Goal: Task Accomplishment & Management: Use online tool/utility

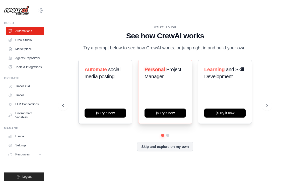
click at [162, 72] on h3 "Personal Project Manager" at bounding box center [164, 73] width 41 height 14
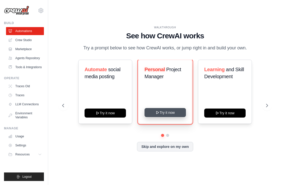
click at [163, 115] on button "Try it now" at bounding box center [164, 112] width 41 height 9
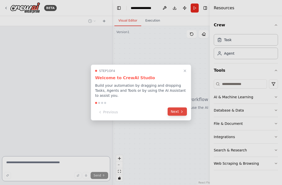
click at [181, 111] on icon at bounding box center [182, 112] width 4 height 4
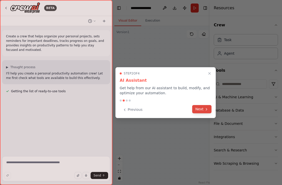
click at [200, 110] on button "Next" at bounding box center [201, 109] width 19 height 8
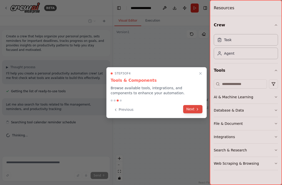
click at [196, 109] on icon at bounding box center [197, 109] width 4 height 4
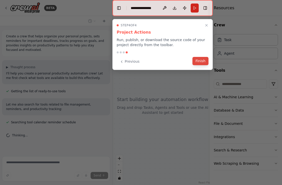
click at [199, 59] on button "Finish" at bounding box center [200, 61] width 16 height 8
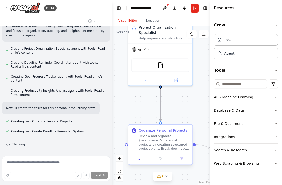
scroll to position [166, 0]
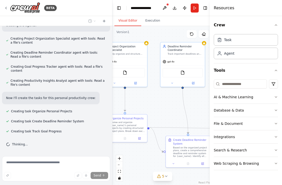
drag, startPoint x: 197, startPoint y: 118, endPoint x: 158, endPoint y: 110, distance: 39.4
click at [158, 110] on div ".deletable-edge-delete-btn { width: 20px; height: 20px; border: 0px solid #ffff…" at bounding box center [162, 105] width 100 height 159
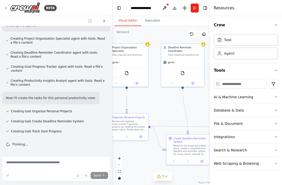
scroll to position [176, 0]
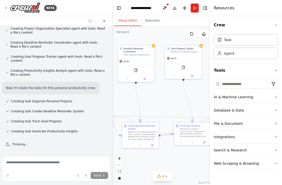
drag, startPoint x: 163, startPoint y: 111, endPoint x: 120, endPoint y: 103, distance: 43.9
click at [120, 103] on div ".deletable-edge-delete-btn { width: 20px; height: 20px; border: 0px solid #ffff…" at bounding box center [162, 105] width 100 height 159
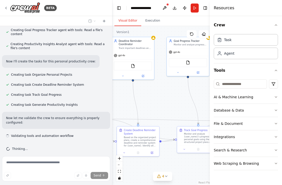
scroll to position [207, 0]
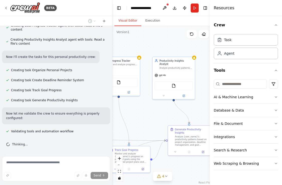
drag, startPoint x: 166, startPoint y: 101, endPoint x: 97, endPoint y: 121, distance: 72.0
click at [97, 121] on div "BETA Create a crew that helps organize your personal projects, sets reminders f…" at bounding box center [141, 92] width 282 height 185
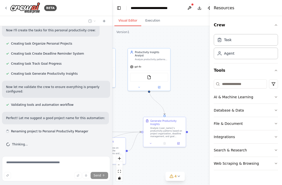
drag, startPoint x: 162, startPoint y: 100, endPoint x: 137, endPoint y: 92, distance: 26.0
click at [137, 92] on div ".deletable-edge-delete-btn { width: 20px; height: 20px; border: 0px solid #ffff…" at bounding box center [174, 105] width 125 height 159
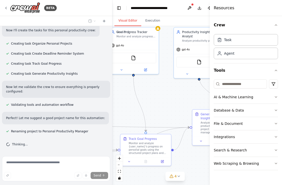
drag, startPoint x: 130, startPoint y: 99, endPoint x: 190, endPoint y: 99, distance: 60.4
click at [190, 99] on div ".deletable-edge-delete-btn { width: 20px; height: 20px; border: 0px solid #ffff…" at bounding box center [174, 105] width 125 height 159
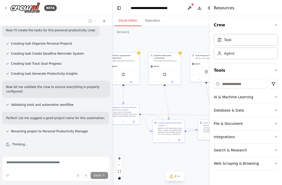
drag, startPoint x: 127, startPoint y: 98, endPoint x: 193, endPoint y: 96, distance: 66.5
click at [193, 96] on div ".deletable-edge-delete-btn { width: 20px; height: 20px; border: 0px solid #ffff…" at bounding box center [174, 105] width 125 height 159
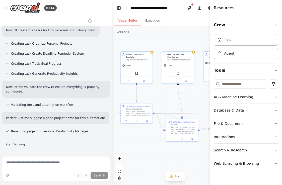
drag, startPoint x: 146, startPoint y: 95, endPoint x: 159, endPoint y: 94, distance: 13.1
click at [159, 94] on div ".deletable-edge-delete-btn { width: 20px; height: 20px; border: 0px solid #ffff…" at bounding box center [174, 105] width 125 height 159
click at [241, 85] on input at bounding box center [240, 83] width 53 height 9
click at [232, 75] on button "Tools" at bounding box center [246, 70] width 64 height 14
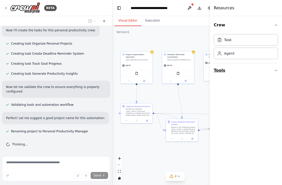
click at [232, 75] on button "Tools" at bounding box center [246, 70] width 64 height 14
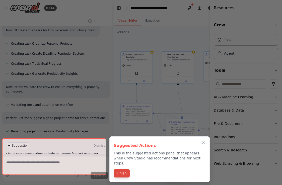
click at [122, 169] on button "Finish" at bounding box center [122, 173] width 16 height 8
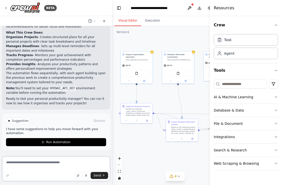
scroll to position [421, 0]
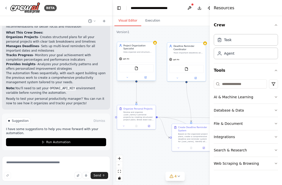
click at [136, 56] on div "gpt-4o" at bounding box center [136, 58] width 38 height 7
click at [134, 52] on div "Help organize and structure personal projects by creating detailed project plan…" at bounding box center [138, 52] width 30 height 3
click at [236, 39] on div "Task" at bounding box center [246, 40] width 64 height 12
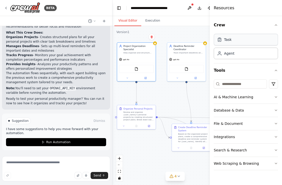
click at [236, 39] on div "Task" at bounding box center [246, 40] width 64 height 12
click at [131, 67] on div "FileReadTool" at bounding box center [136, 68] width 35 height 8
click at [128, 78] on icon at bounding box center [127, 77] width 3 height 3
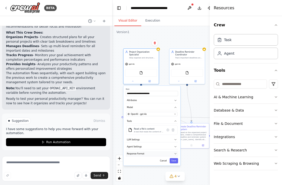
click at [151, 152] on button "Response Format" at bounding box center [152, 153] width 52 height 5
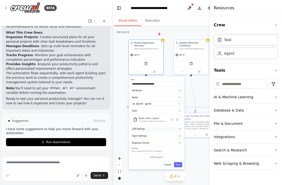
click at [178, 130] on icon "button" at bounding box center [179, 129] width 3 height 3
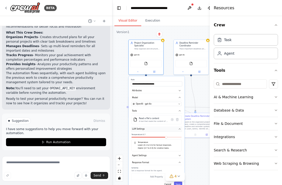
click at [178, 129] on icon "button" at bounding box center [179, 129] width 3 height 3
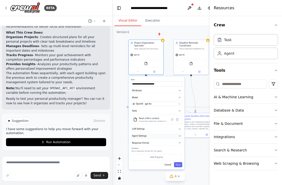
click at [178, 135] on icon "button" at bounding box center [179, 136] width 3 height 3
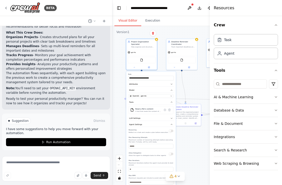
click at [201, 80] on div ".deletable-edge-delete-btn { width: 20px; height: 20px; border: 0px solid #ffff…" at bounding box center [174, 105] width 125 height 159
click at [193, 83] on div ".deletable-edge-delete-btn { width: 20px; height: 20px; border: 0px solid #ffff…" at bounding box center [174, 105] width 125 height 159
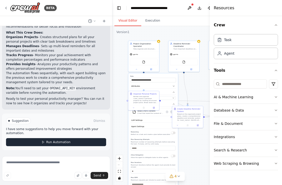
click at [49, 141] on span "Run Automation" at bounding box center [58, 142] width 24 height 4
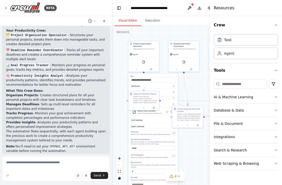
scroll to position [380, 0]
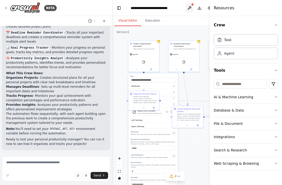
click at [189, 7] on button at bounding box center [189, 8] width 8 height 9
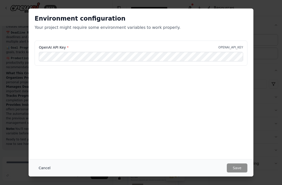
click at [44, 168] on button "Cancel" at bounding box center [45, 167] width 20 height 9
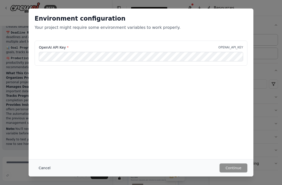
click at [45, 168] on button "Cancel" at bounding box center [45, 167] width 20 height 9
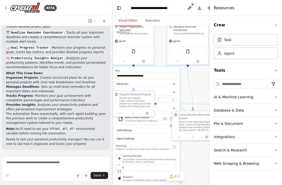
click at [185, 74] on div ".deletable-edge-delete-btn { width: 20px; height: 20px; border: 0px solid #ffff…" at bounding box center [174, 105] width 125 height 159
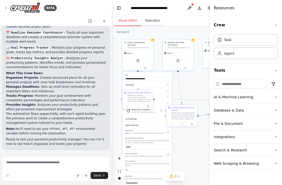
click at [152, 22] on button "Execution" at bounding box center [152, 21] width 23 height 11
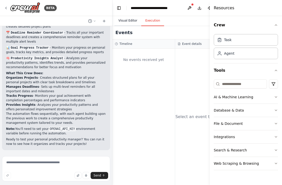
click at [130, 22] on button "Visual Editor" at bounding box center [127, 21] width 27 height 11
